Goal: Information Seeking & Learning: Understand process/instructions

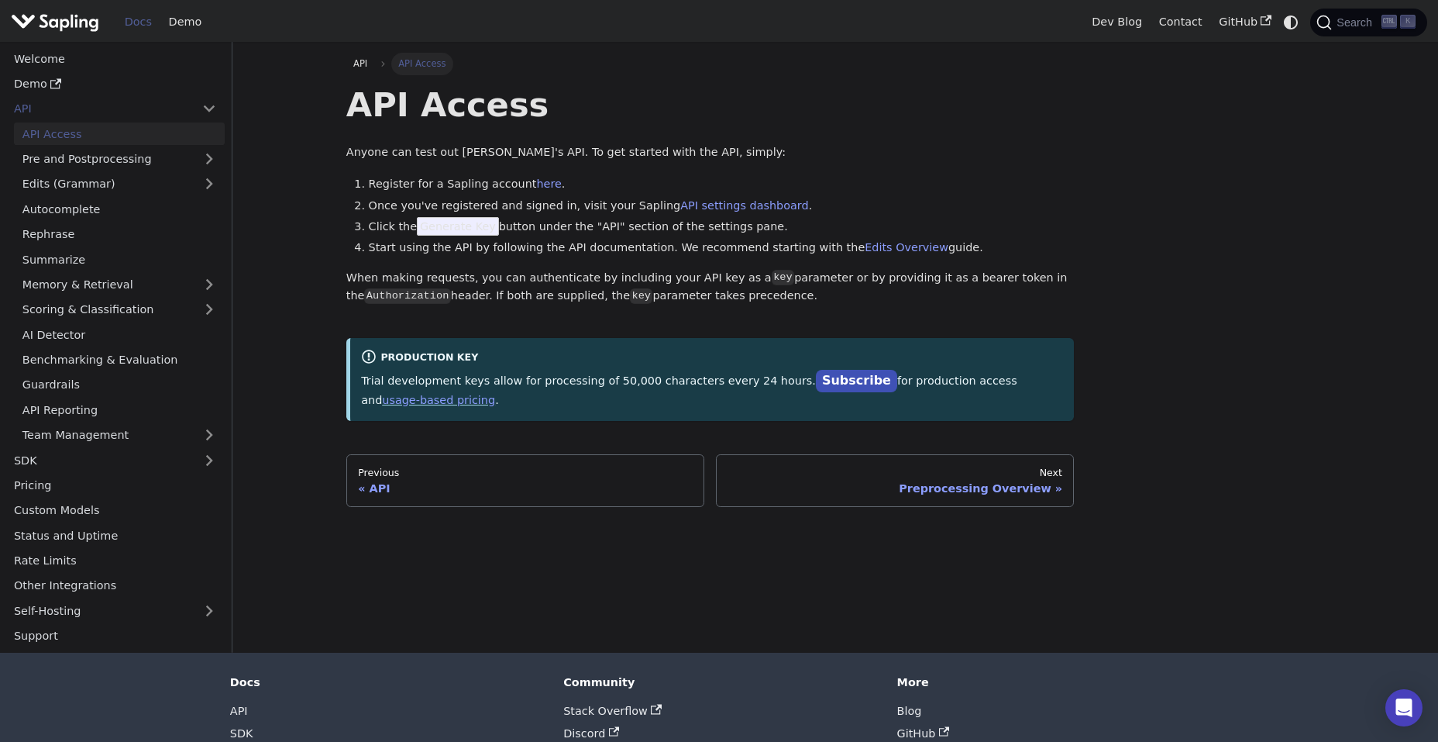
click at [597, 335] on div "API Access Anyone can test out [PERSON_NAME]'s API. To get started with the API…" at bounding box center [710, 252] width 728 height 337
click at [106, 164] on link "Pre and Postprocessing" at bounding box center [119, 159] width 211 height 22
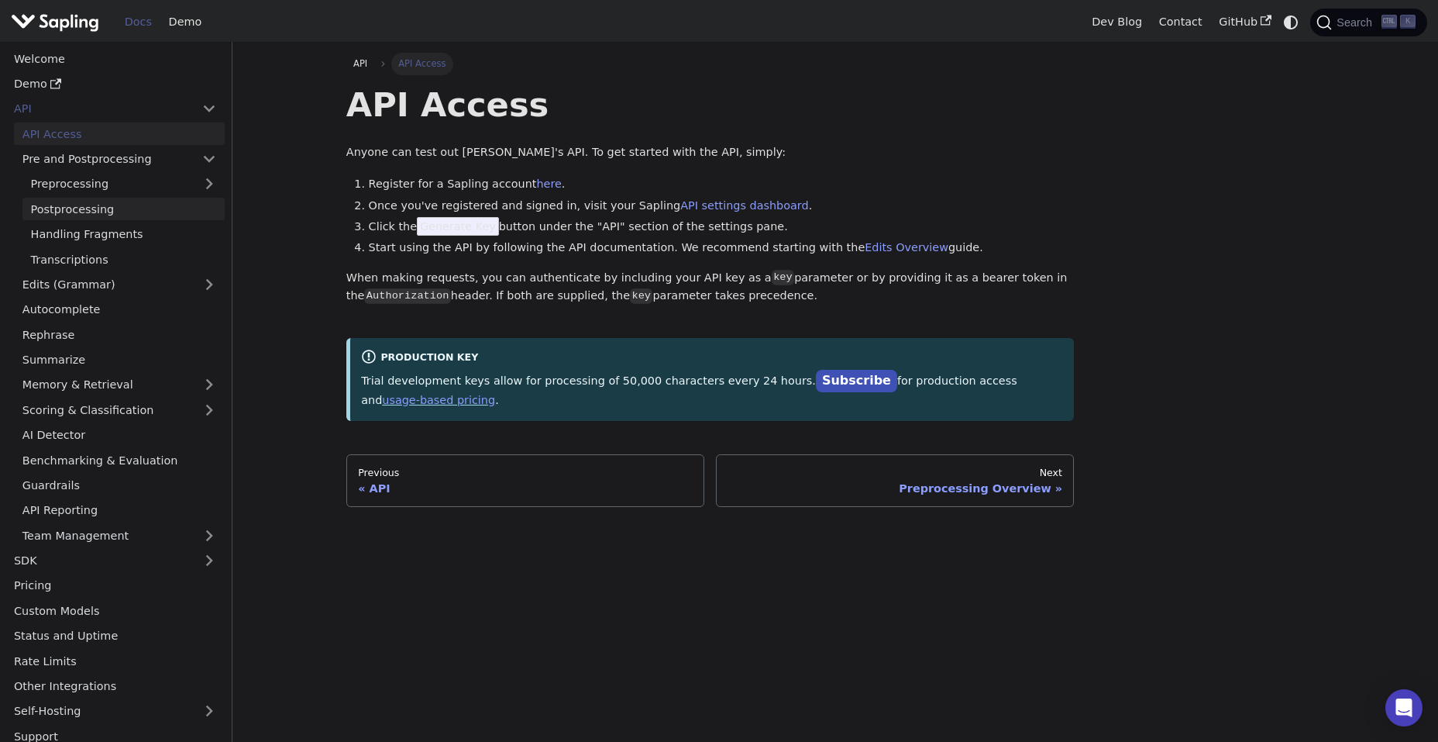
click at [102, 204] on link "Postprocessing" at bounding box center [123, 209] width 202 height 22
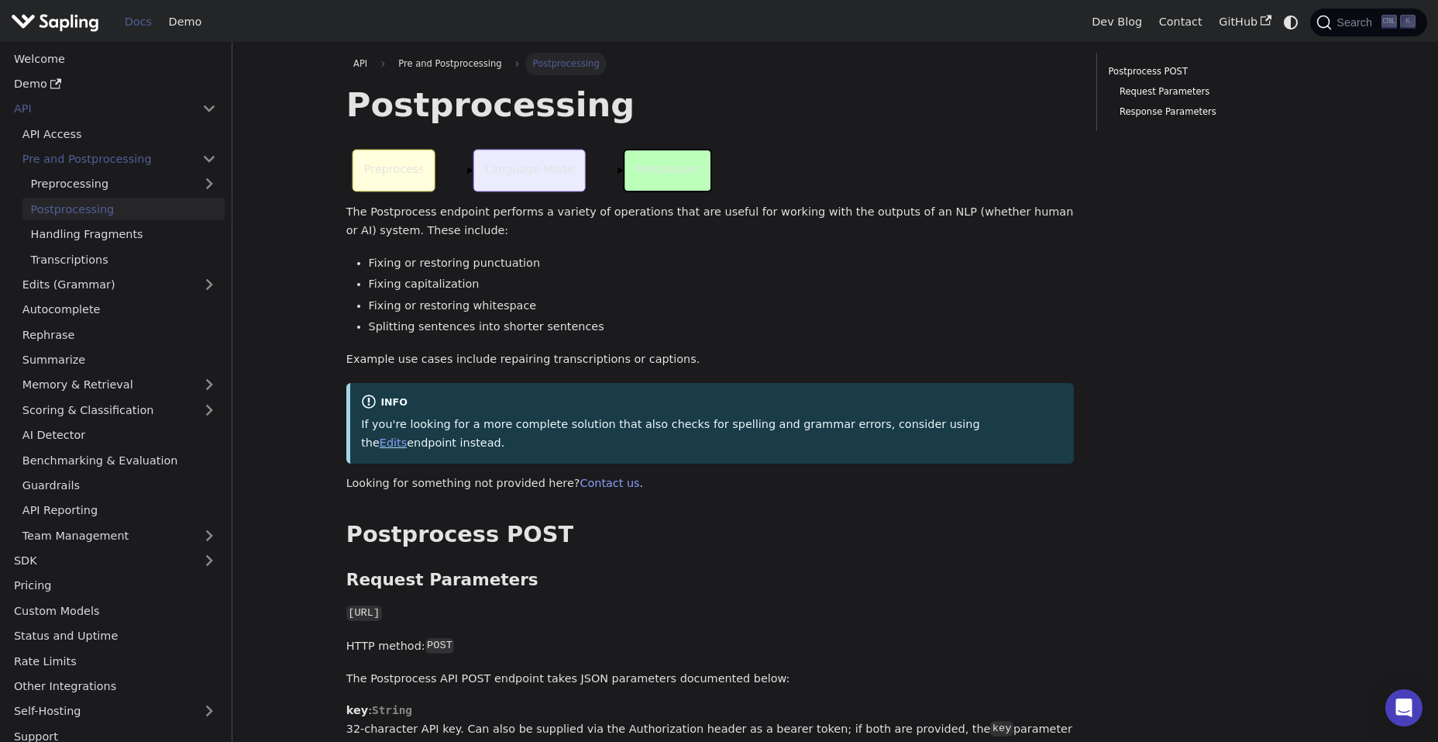
click at [663, 300] on li "Fixing or restoring whitespace" at bounding box center [722, 306] width 706 height 19
click at [123, 287] on link "Edits (Grammar)" at bounding box center [119, 285] width 211 height 22
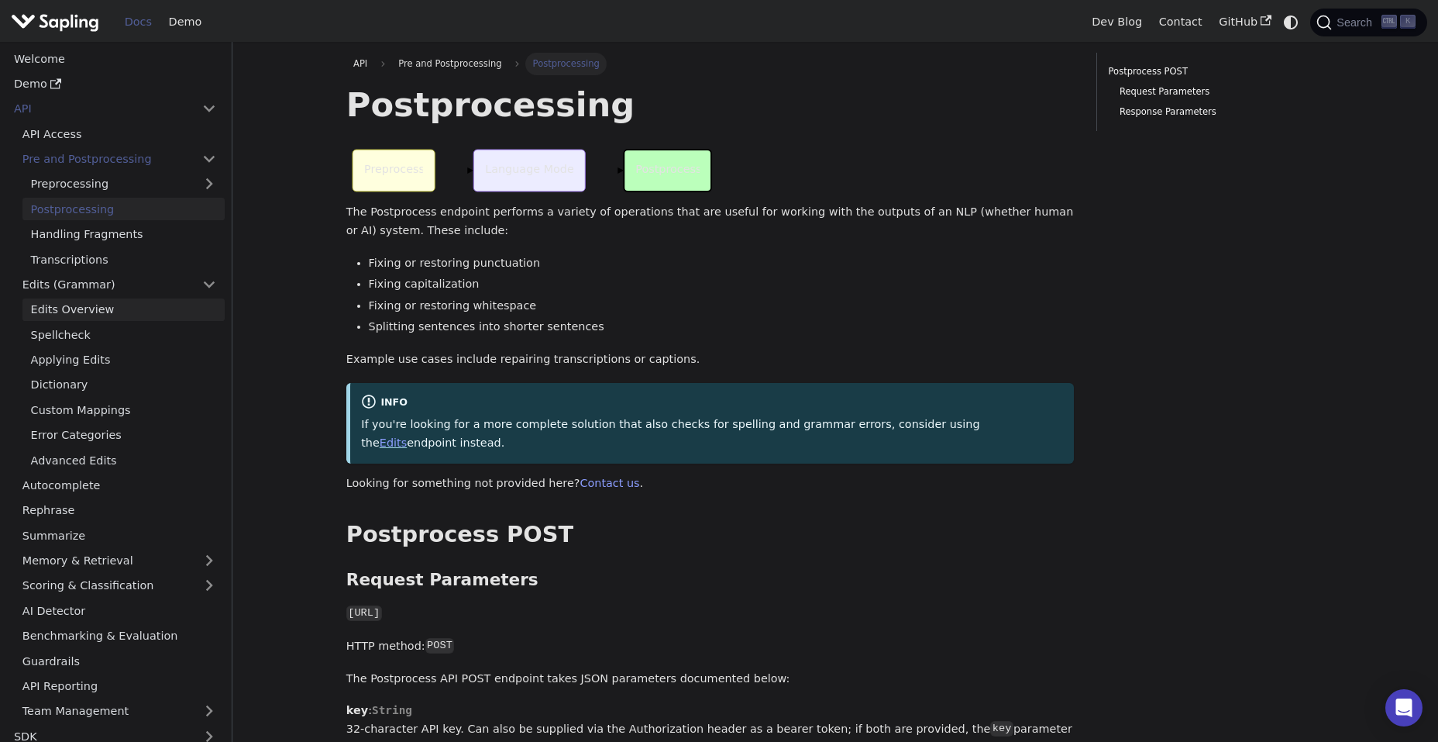
click at [122, 305] on link "Edits Overview" at bounding box center [123, 309] width 202 height 22
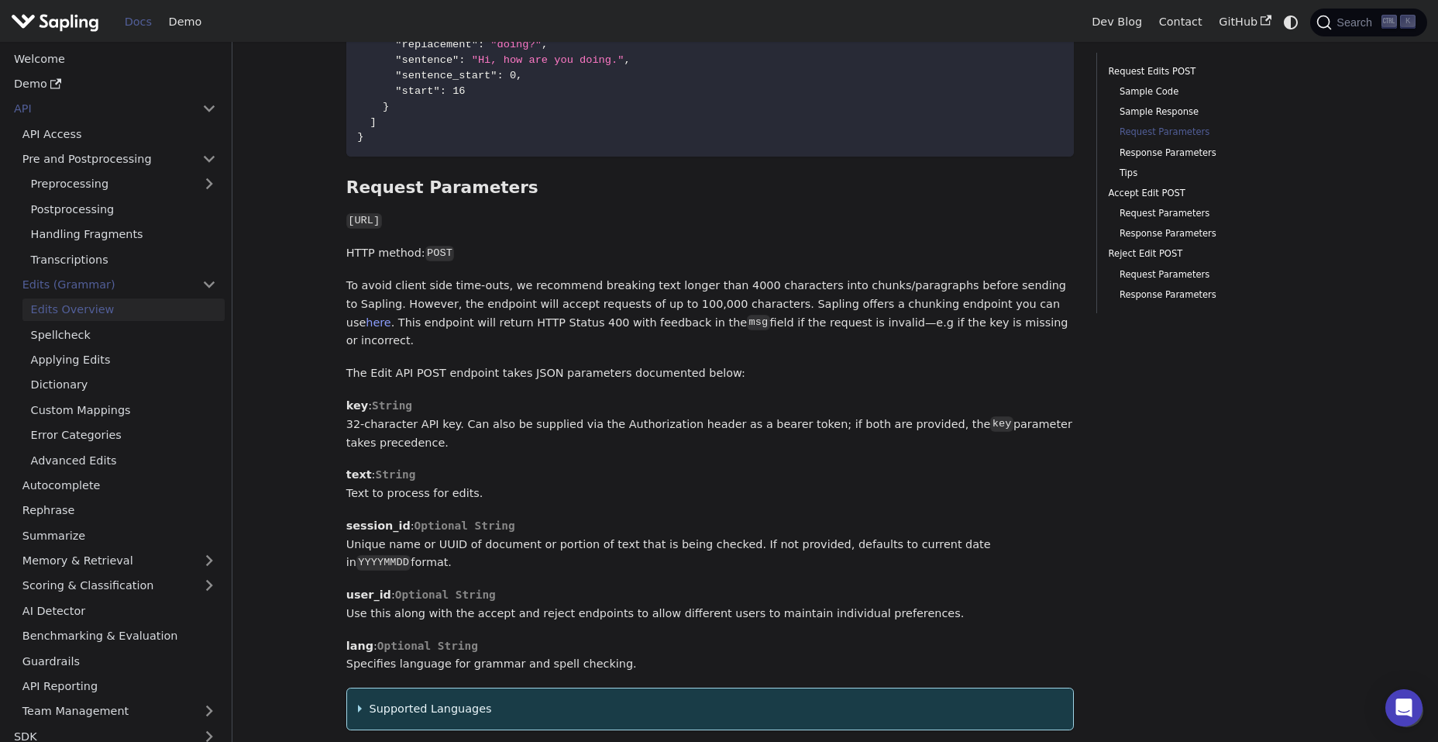
scroll to position [1147, 0]
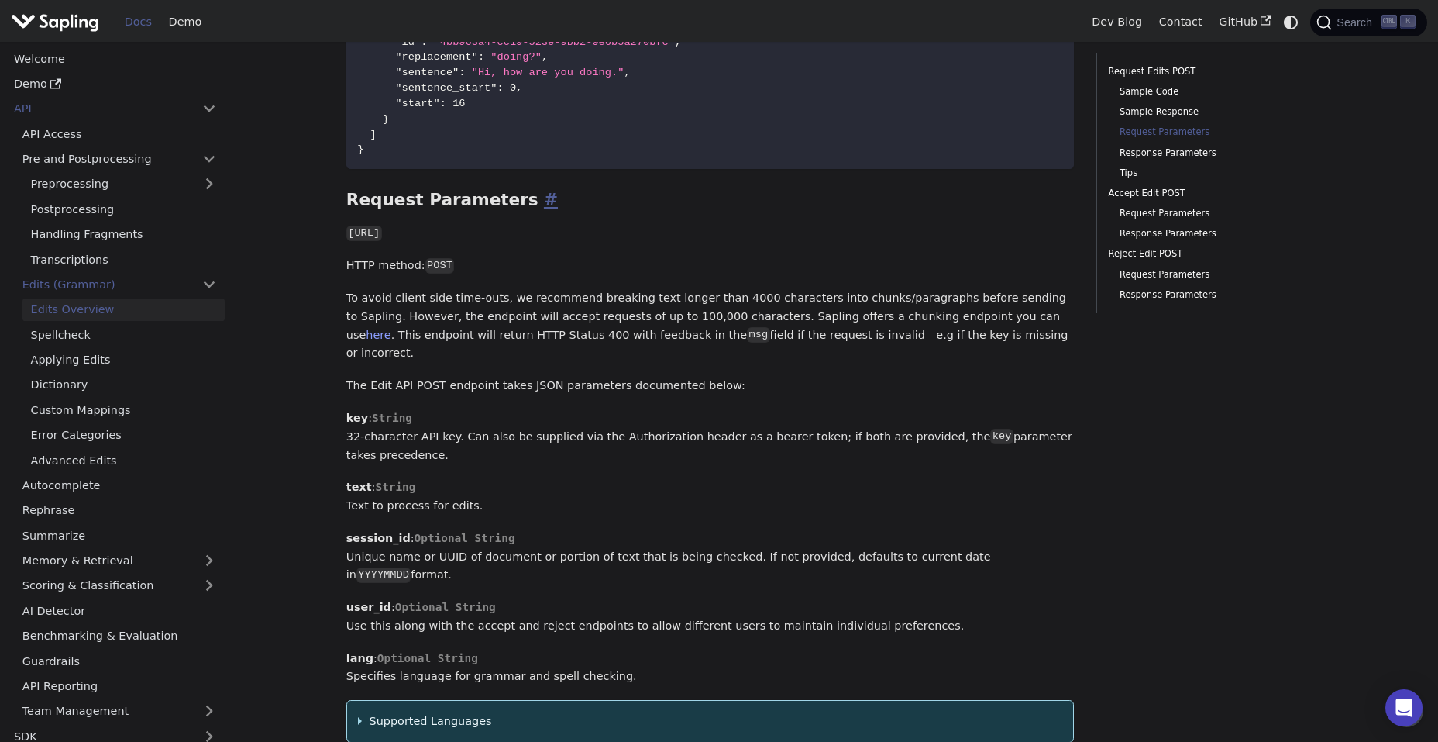
click at [539, 198] on link "​" at bounding box center [548, 199] width 19 height 19
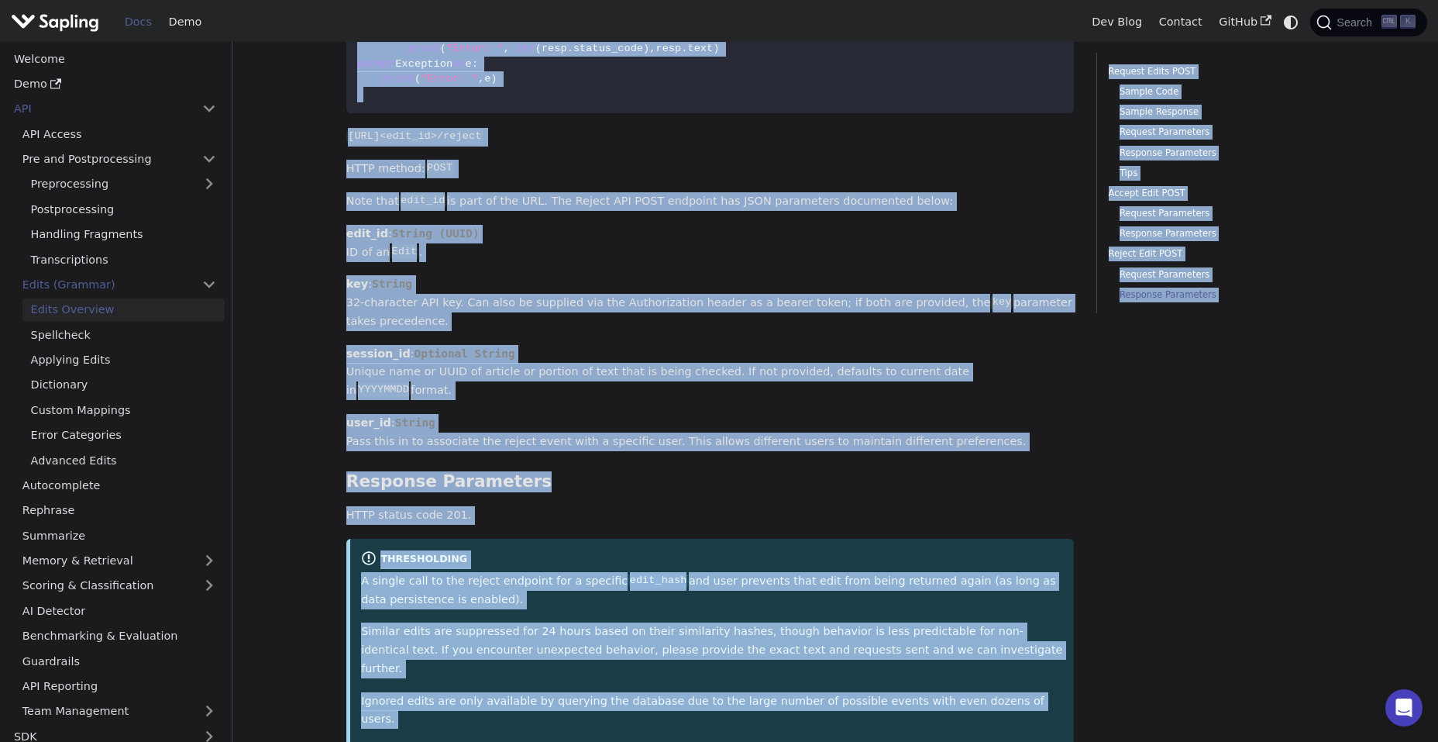
scroll to position [4504, 0]
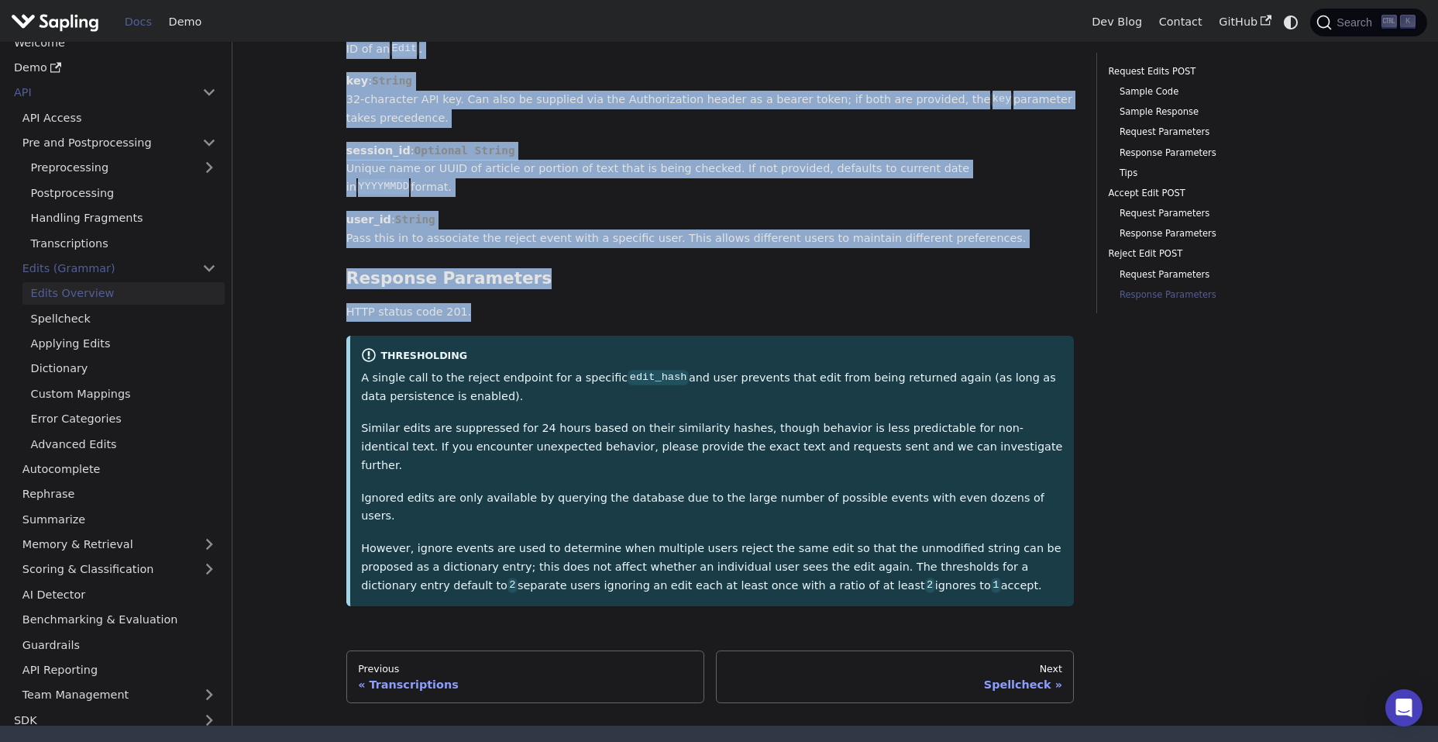
drag, startPoint x: 346, startPoint y: 58, endPoint x: 798, endPoint y: 188, distance: 470.1
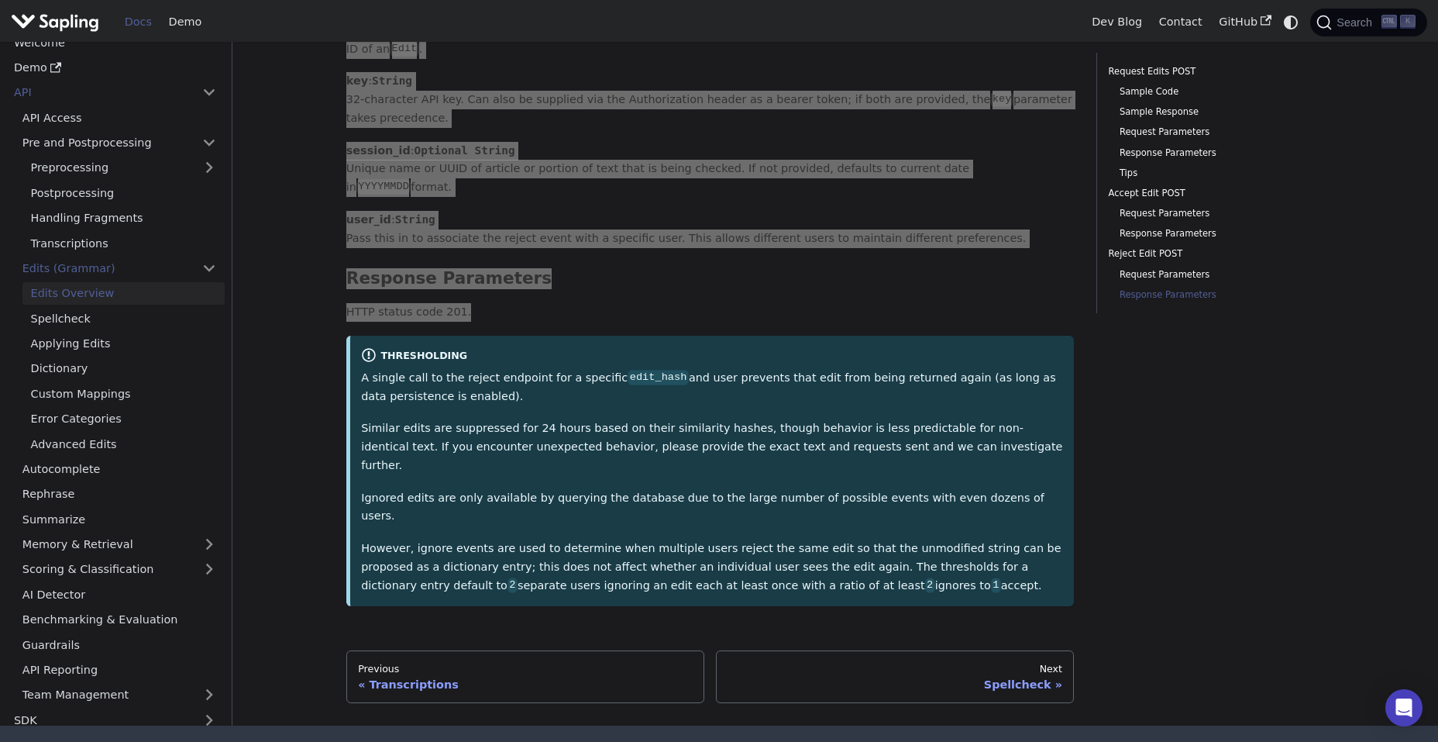
scroll to position [0, 0]
